Goal: Information Seeking & Learning: Learn about a topic

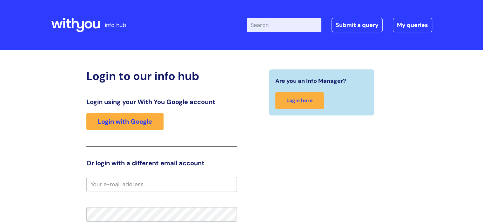
click at [51, 93] on div "Login to our info hub Login using your With You Google account Login with Googl…" at bounding box center [241, 201] width 483 height 302
click at [285, 23] on input "Enter your search term here..." at bounding box center [284, 25] width 75 height 14
type input "expenses"
click button "Search" at bounding box center [0, 0] width 0 height 0
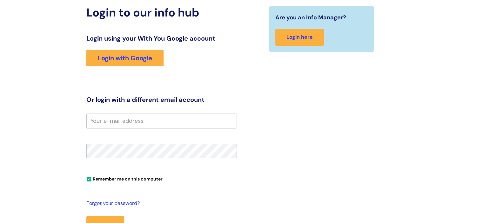
click at [113, 125] on input "email" at bounding box center [161, 121] width 151 height 15
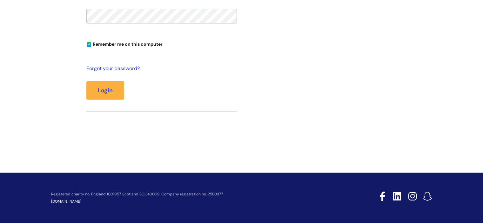
scroll to position [72, 0]
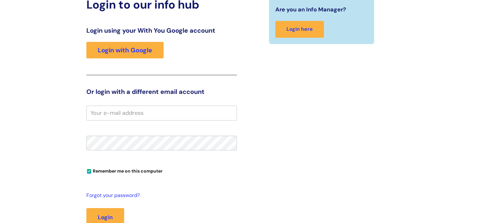
click at [110, 113] on input "email" at bounding box center [161, 113] width 151 height 15
click at [94, 114] on input "email" at bounding box center [161, 113] width 151 height 15
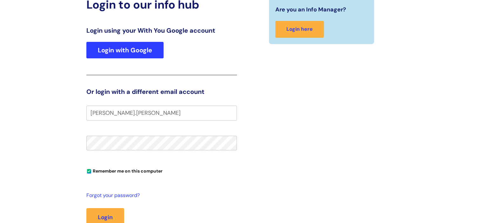
type input "[PERSON_NAME].[PERSON_NAME]"
click at [121, 44] on link "Login with Google" at bounding box center [124, 50] width 77 height 17
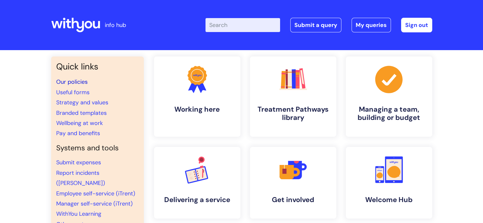
click at [65, 84] on link "Our policies" at bounding box center [71, 82] width 31 height 8
